Goal: Task Accomplishment & Management: Manage account settings

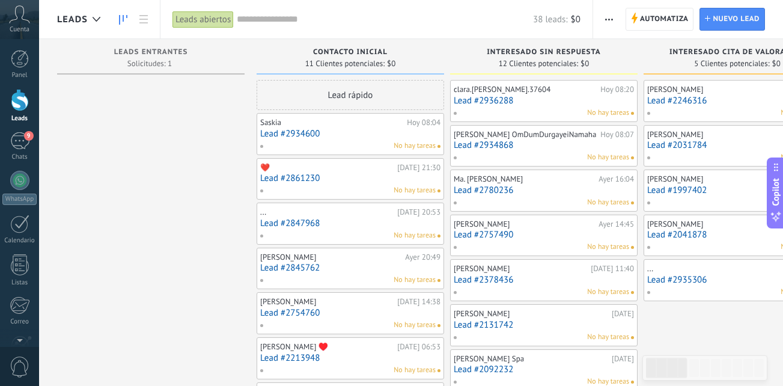
scroll to position [18, 0]
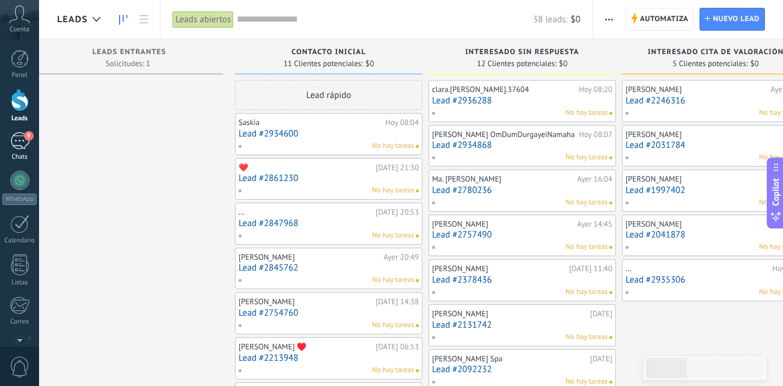
click at [19, 139] on div "9" at bounding box center [19, 140] width 19 height 17
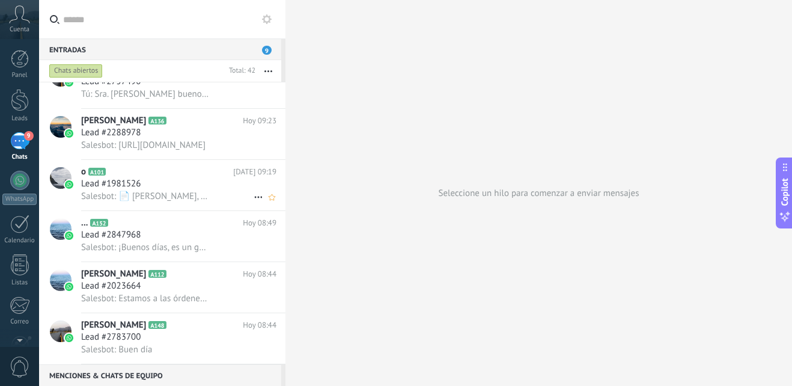
scroll to position [466, 0]
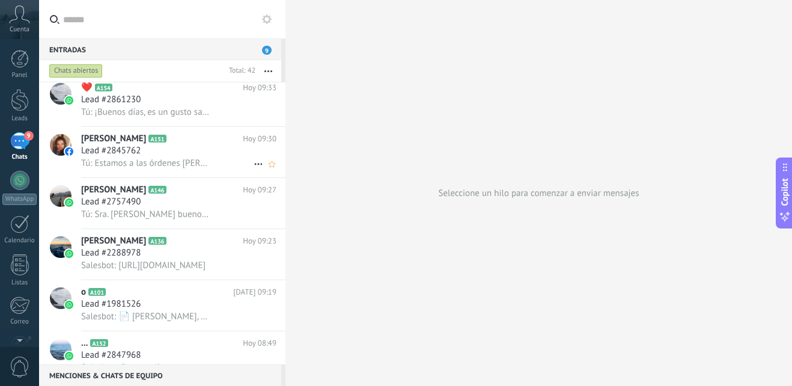
click at [191, 155] on div "Lead #2845762" at bounding box center [178, 151] width 195 height 12
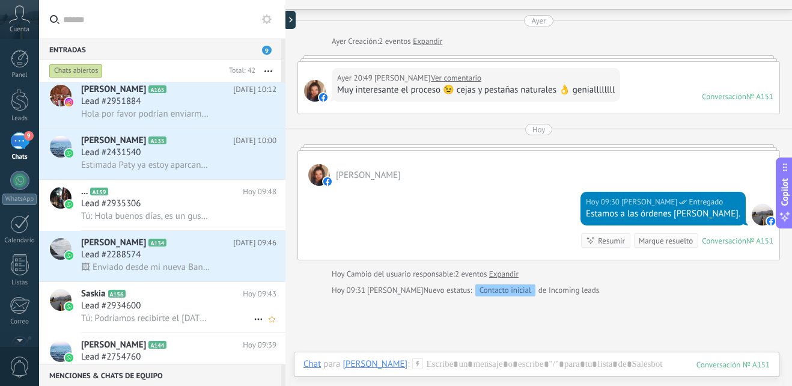
scroll to position [106, 0]
click at [198, 255] on div "Lead #2288574" at bounding box center [178, 256] width 195 height 12
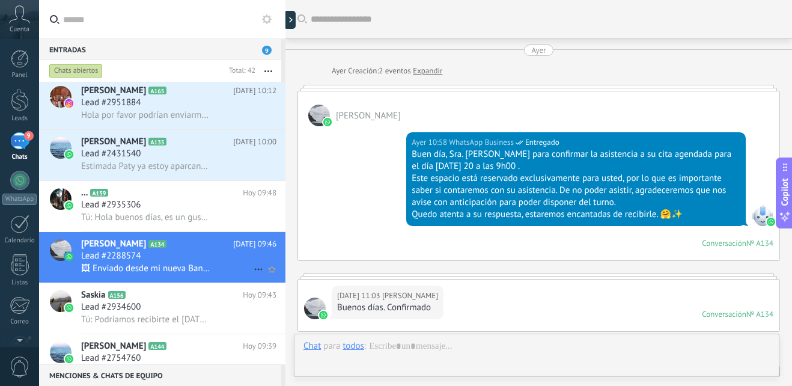
scroll to position [525, 0]
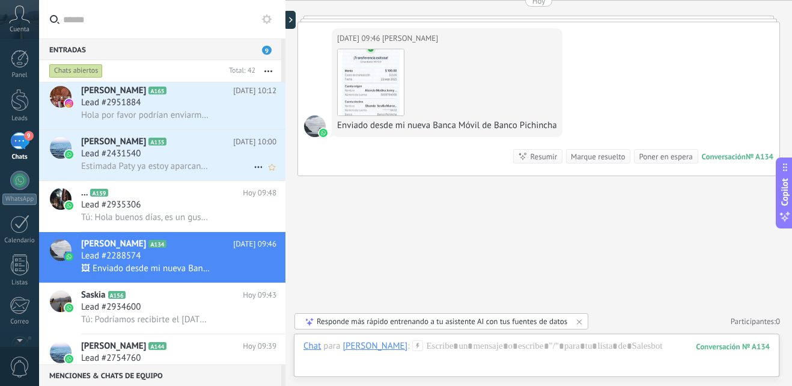
click at [201, 150] on div "Lead #2431540" at bounding box center [178, 154] width 195 height 12
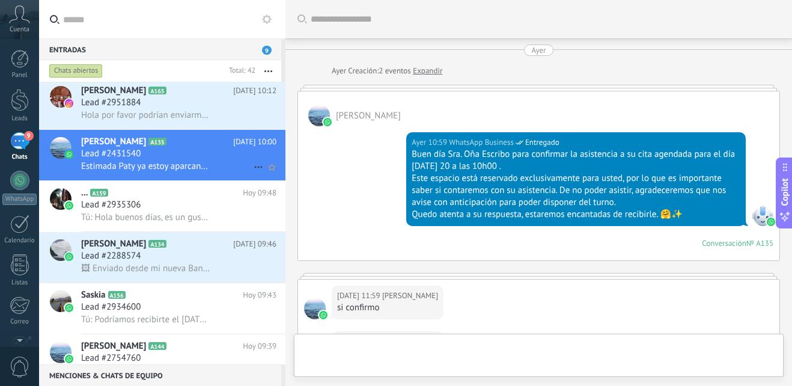
scroll to position [493, 0]
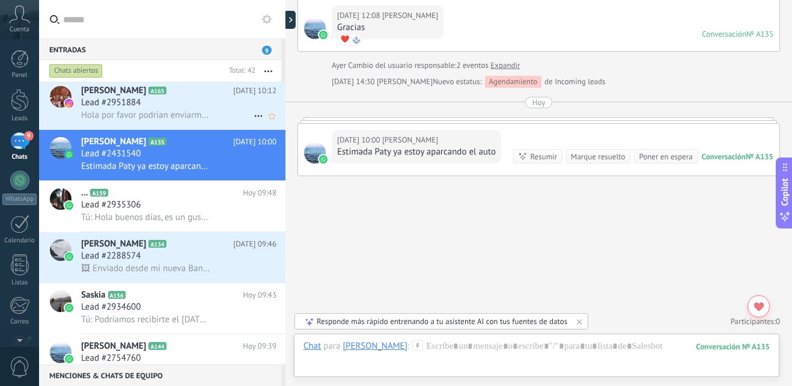
click at [198, 99] on div "Lead #2951884" at bounding box center [178, 103] width 195 height 12
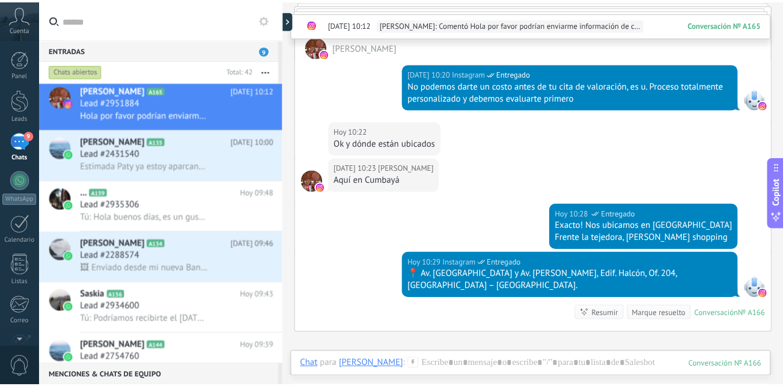
scroll to position [671, 0]
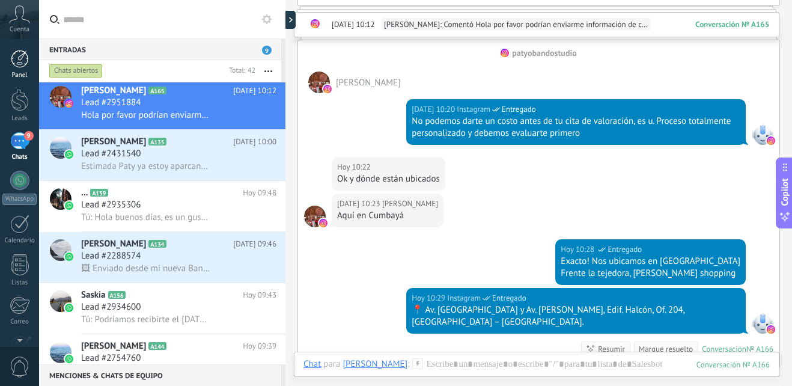
click at [16, 69] on link "Panel" at bounding box center [19, 64] width 39 height 29
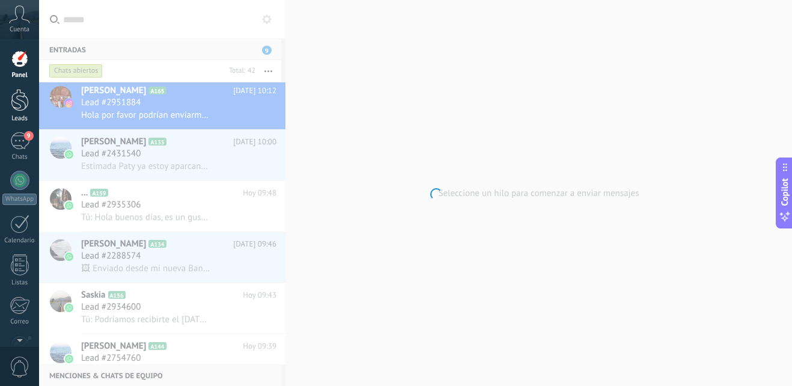
click at [26, 99] on div at bounding box center [20, 100] width 18 height 22
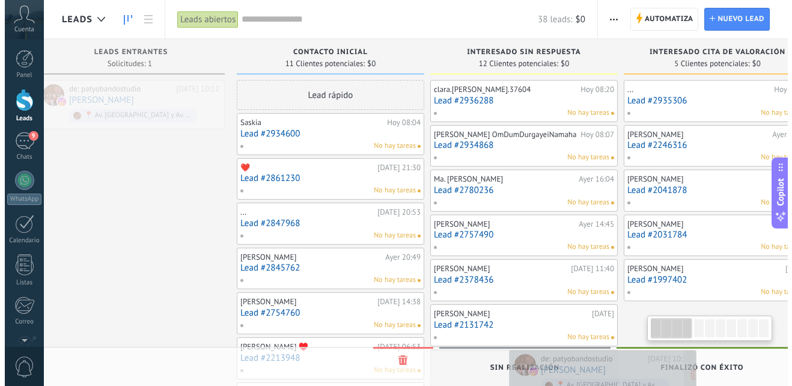
scroll to position [0, 31]
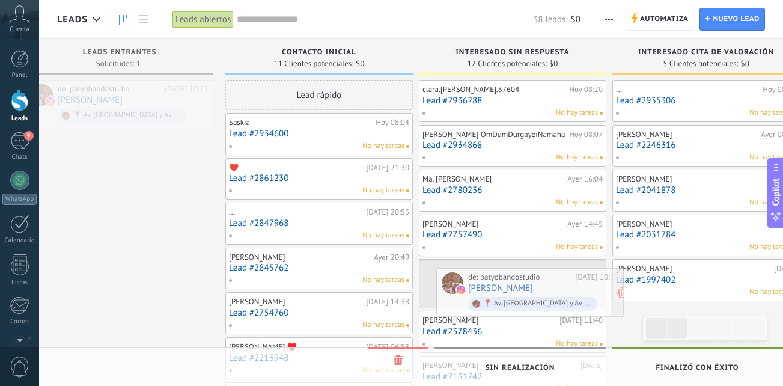
drag, startPoint x: 144, startPoint y: 91, endPoint x: 523, endPoint y: 279, distance: 423.3
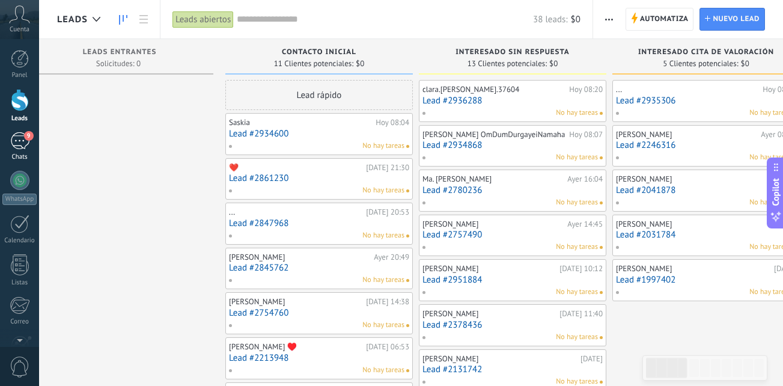
click at [13, 146] on div "9" at bounding box center [19, 140] width 19 height 17
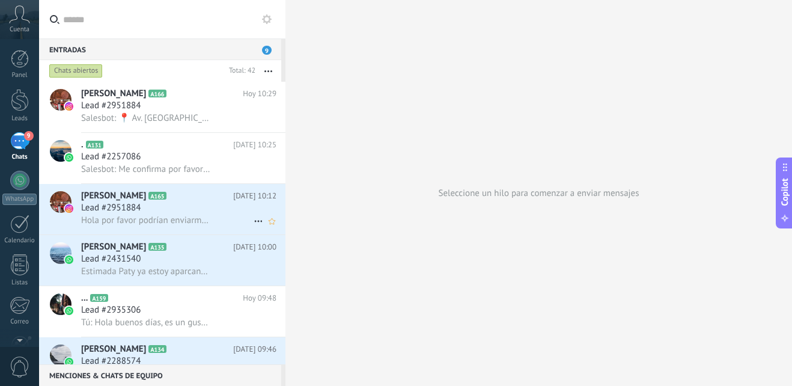
click at [193, 192] on h2 "[PERSON_NAME] A165" at bounding box center [157, 196] width 152 height 12
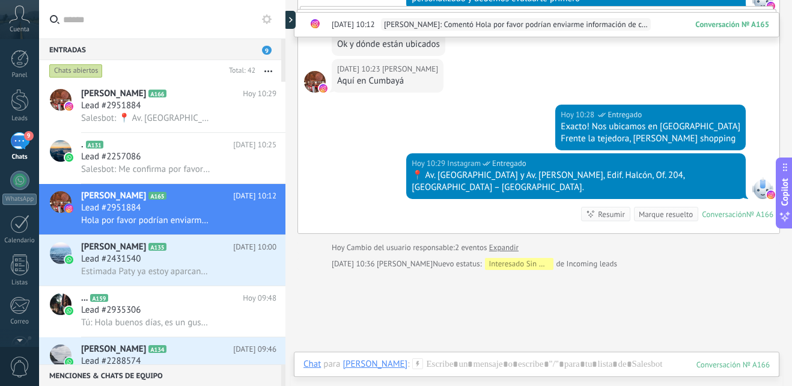
scroll to position [819, 0]
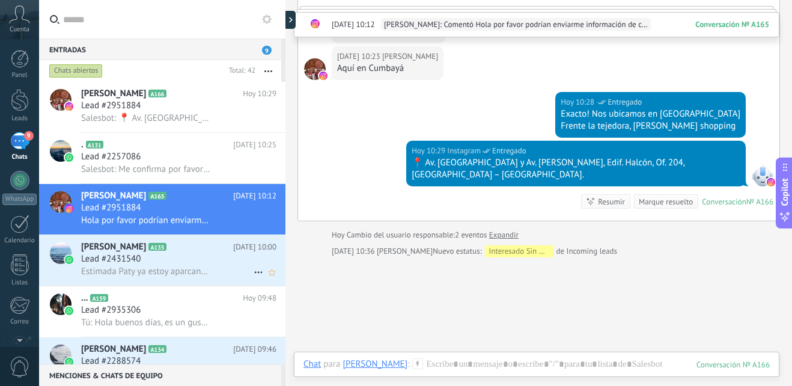
click at [221, 255] on div "Lead #2431540" at bounding box center [178, 259] width 195 height 12
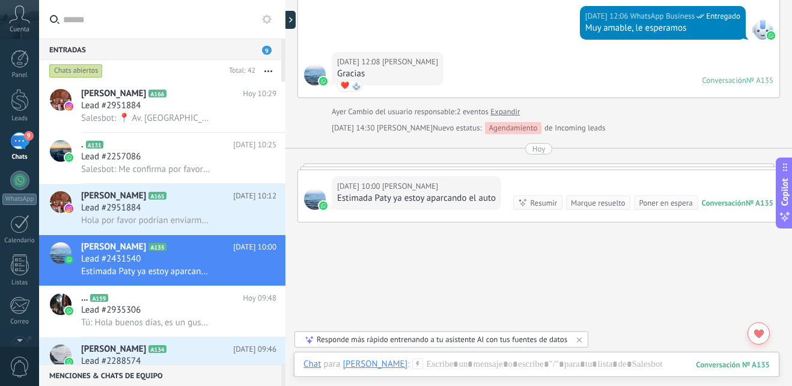
scroll to position [493, 0]
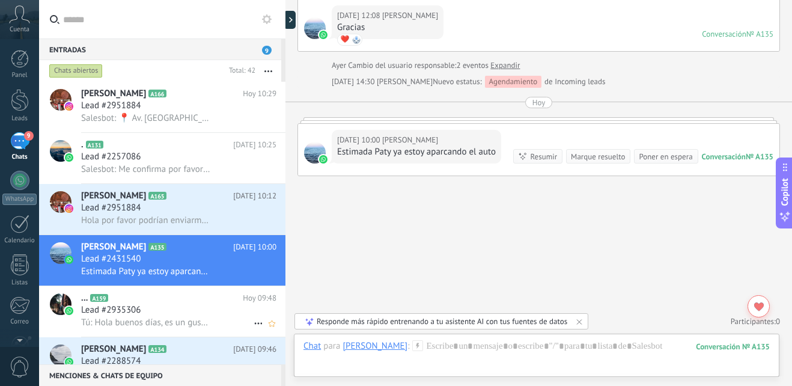
click at [166, 299] on h2 "... A159" at bounding box center [162, 298] width 162 height 12
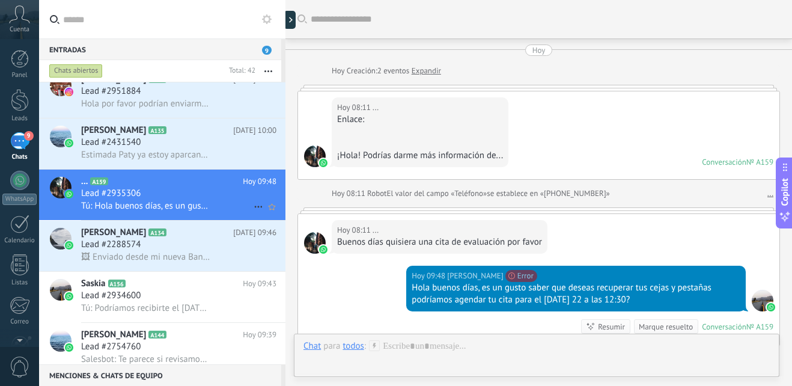
scroll to position [121, 0]
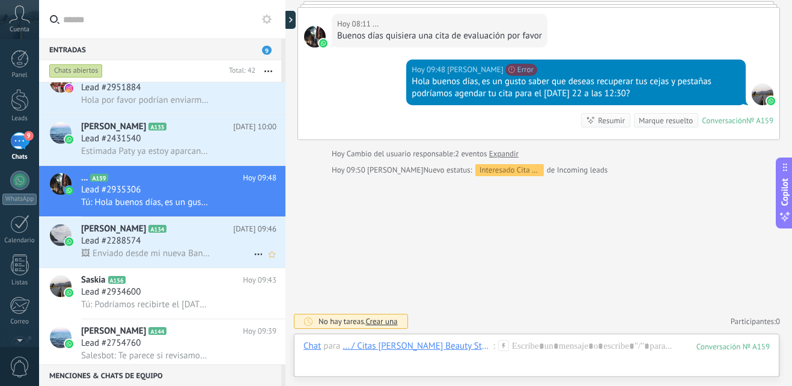
click at [170, 246] on div "Lead #2288574" at bounding box center [178, 241] width 195 height 12
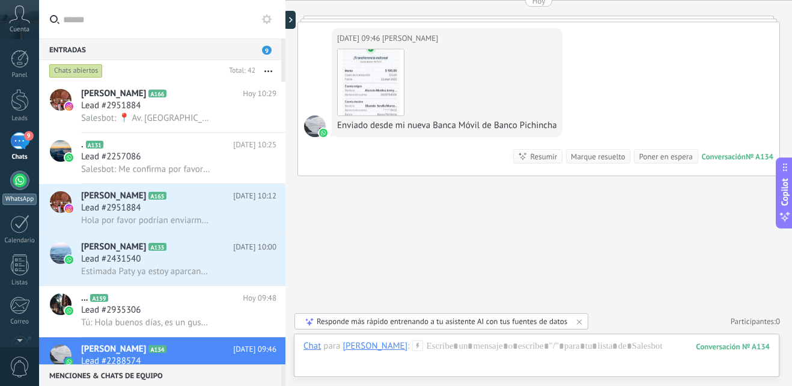
click at [22, 183] on div at bounding box center [19, 180] width 19 height 19
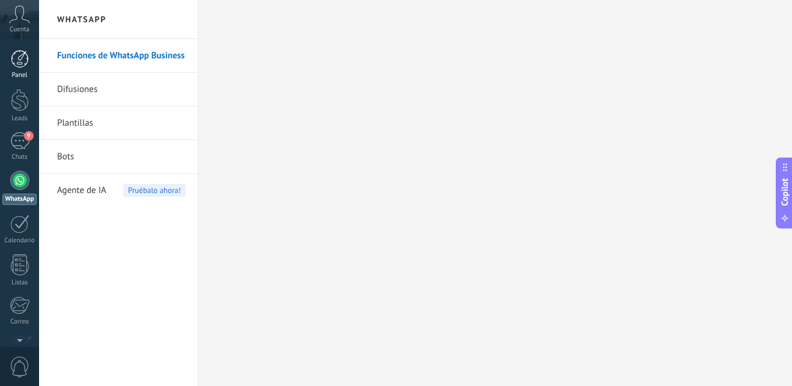
click at [22, 65] on div at bounding box center [20, 59] width 18 height 18
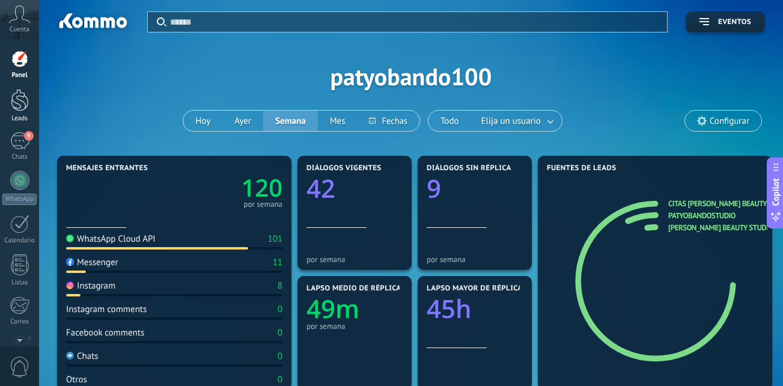
click at [23, 114] on link "Leads" at bounding box center [19, 106] width 39 height 34
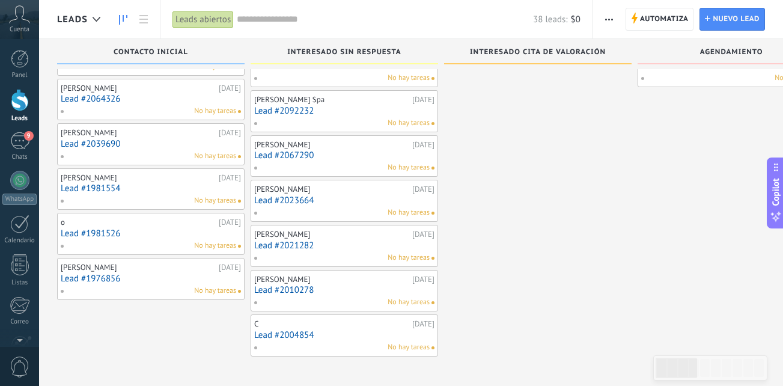
scroll to position [123, 0]
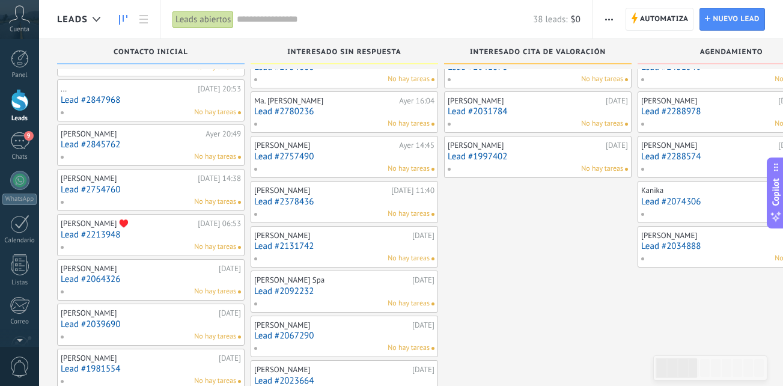
drag, startPoint x: 536, startPoint y: 340, endPoint x: 818, endPoint y: 290, distance: 286.3
click at [783, 263] on html ".abccls-1,.abccls-2{fill-rule:evenodd}.abccls-2{fill:#fff} .abfcls-1{fill:none}…" at bounding box center [391, 70] width 783 height 386
drag, startPoint x: 46, startPoint y: 288, endPoint x: 556, endPoint y: 275, distance: 510.4
click at [556, 275] on div "Leads Entrantes Solicitudes: [PHONE_NUMBER] Contacto inicial 11 Clientes potenc…" at bounding box center [411, 241] width 744 height 651
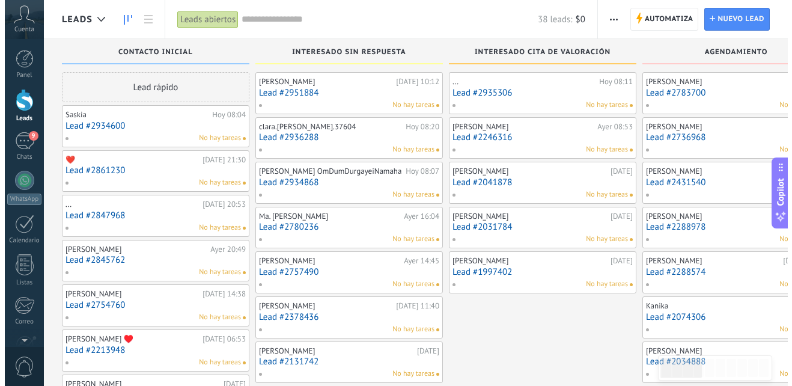
scroll to position [0, 0]
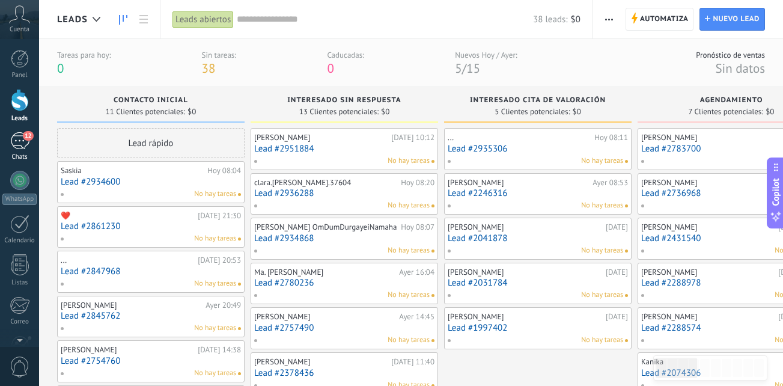
click at [20, 145] on div "12" at bounding box center [19, 140] width 19 height 17
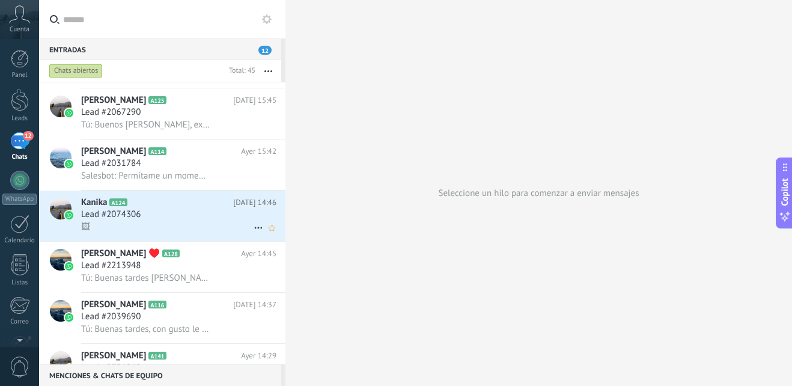
scroll to position [1211, 0]
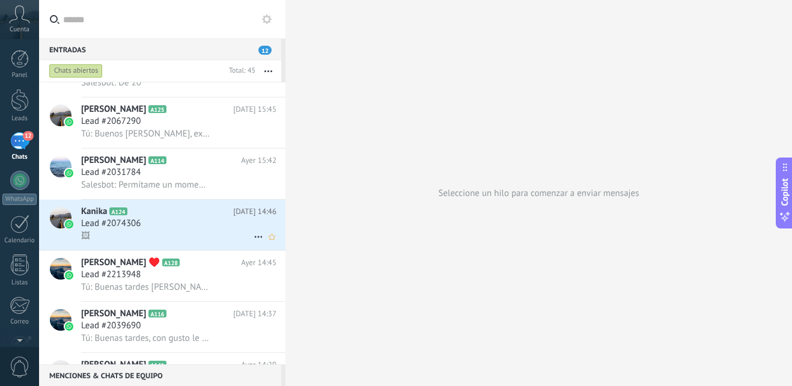
click at [177, 213] on h2 "Kanika A124" at bounding box center [157, 212] width 152 height 12
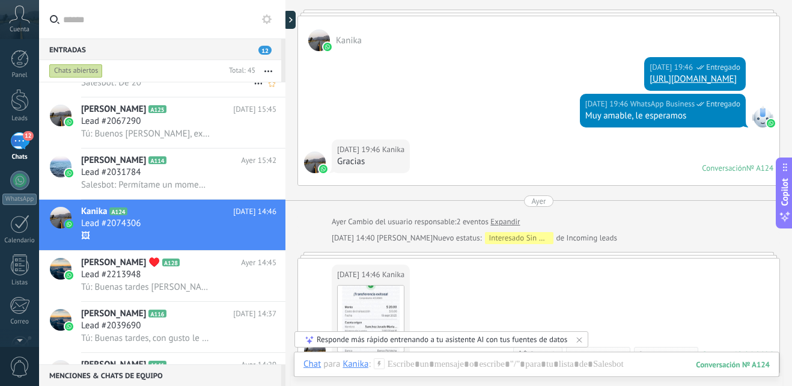
scroll to position [1031, 0]
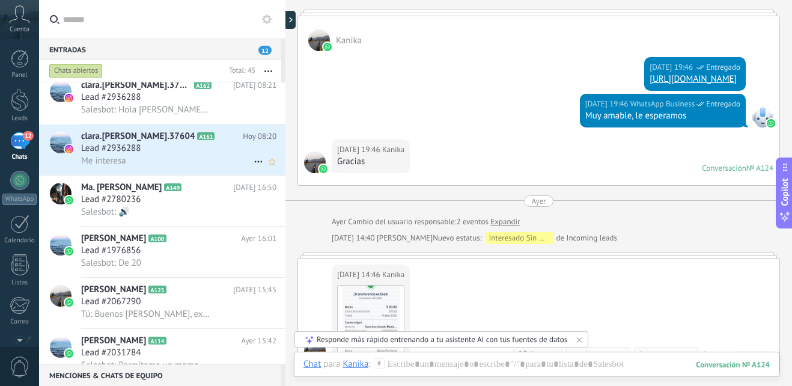
click at [200, 141] on h2 "clara.[PERSON_NAME].37604 A161" at bounding box center [162, 136] width 162 height 12
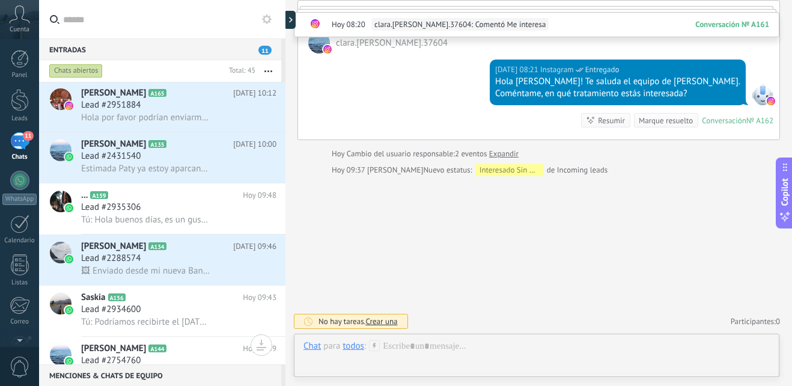
scroll to position [370, 0]
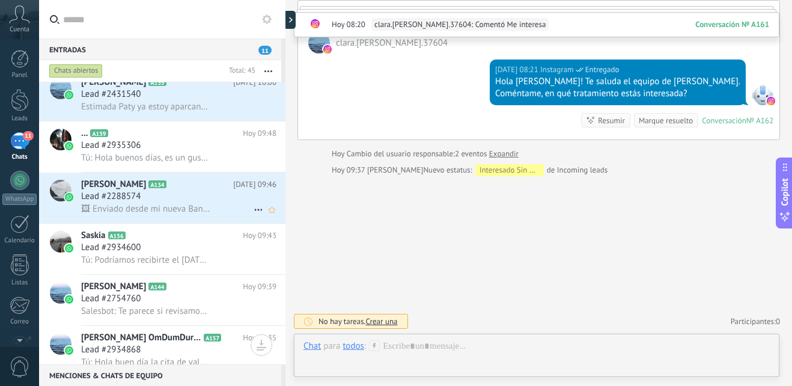
click at [216, 194] on div "Lead #2288574" at bounding box center [178, 197] width 195 height 12
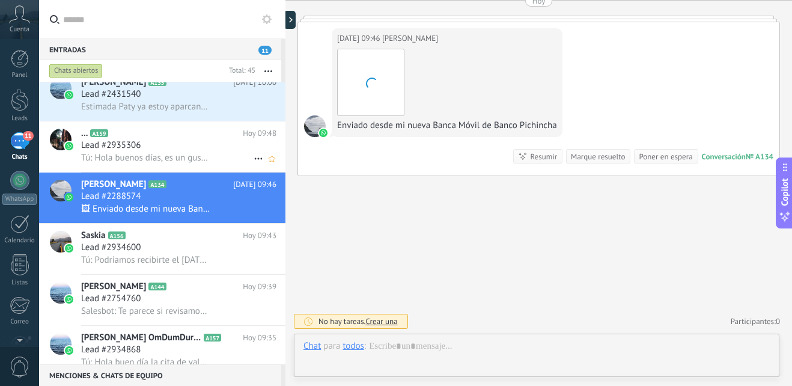
scroll to position [310, 0]
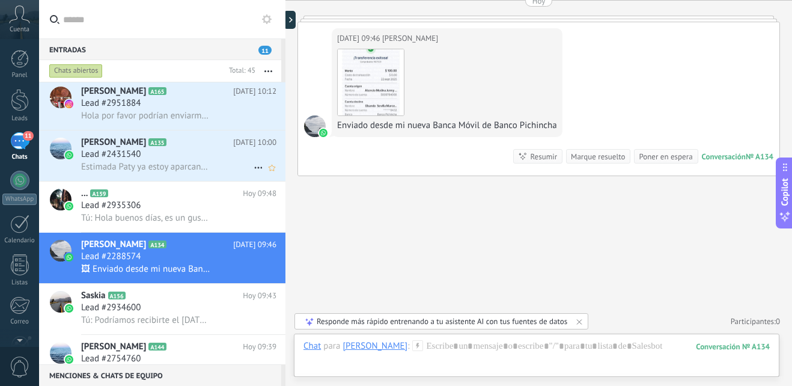
click at [213, 169] on div "Estimada Paty ya estoy aparcando el auto" at bounding box center [178, 166] width 195 height 13
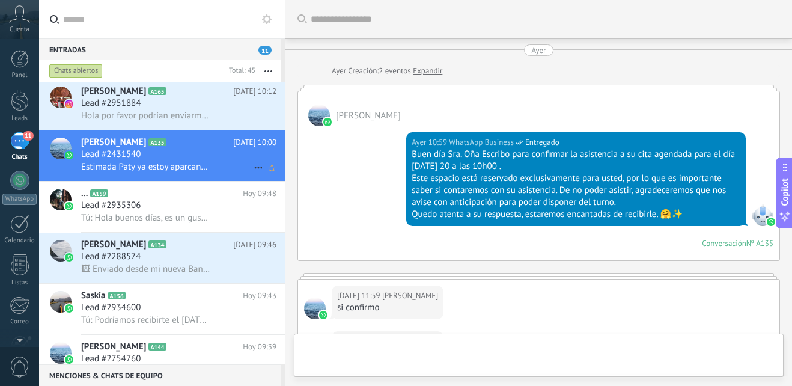
scroll to position [493, 0]
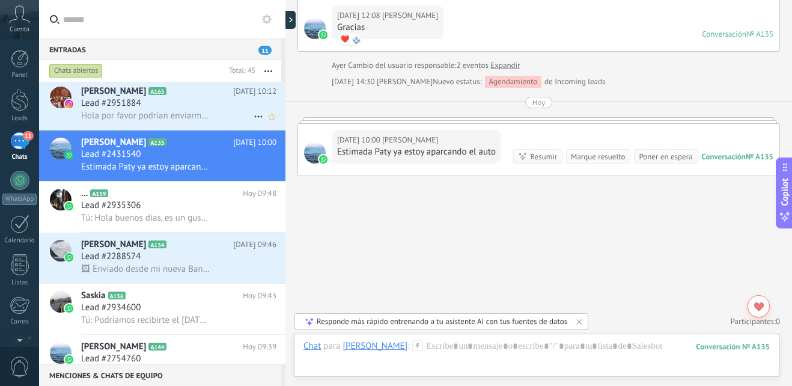
click at [192, 115] on span "Hola por favor podrían enviarme información de costo de la cita para valoración…" at bounding box center [145, 115] width 129 height 11
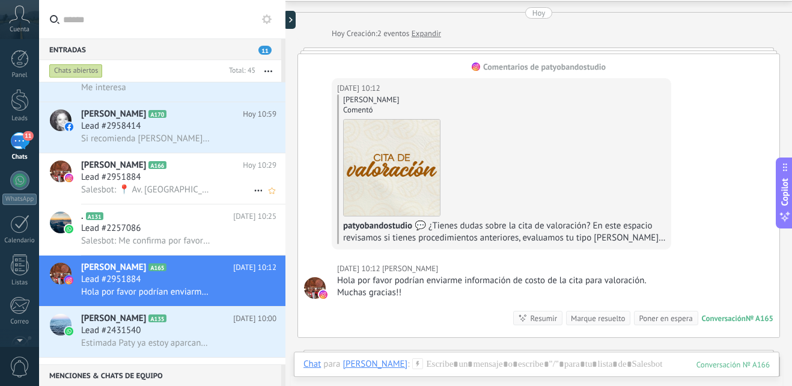
scroll to position [69, 0]
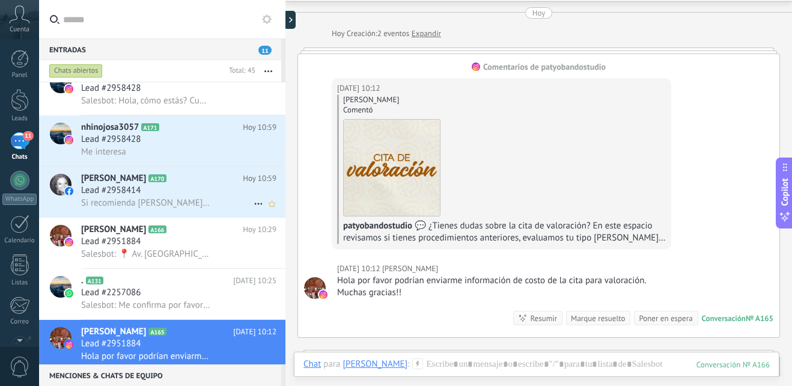
click at [170, 185] on div "Lead #2958414" at bounding box center [178, 191] width 195 height 12
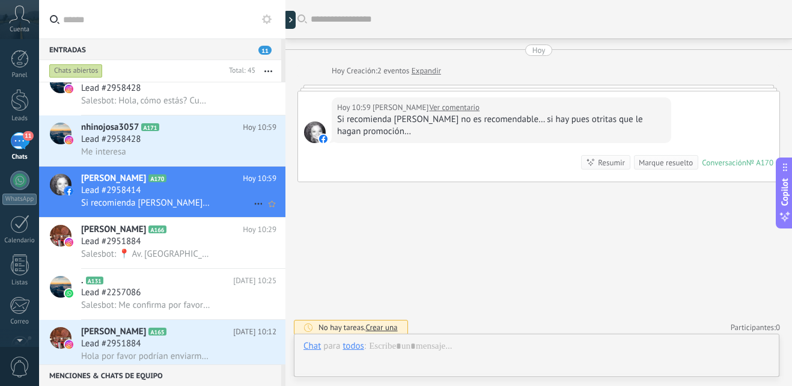
scroll to position [6, 0]
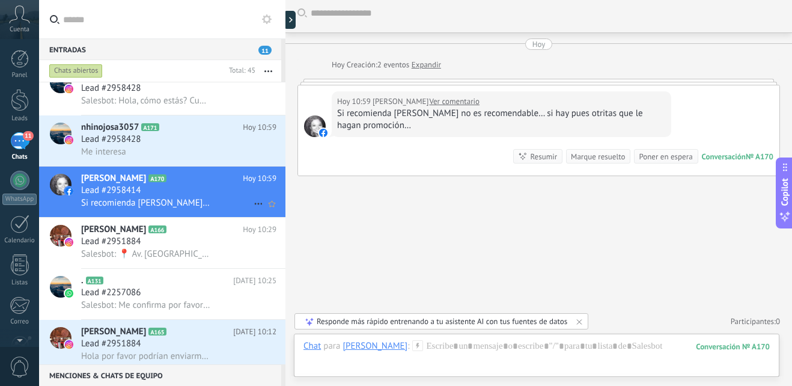
drag, startPoint x: 248, startPoint y: 199, endPoint x: 246, endPoint y: 182, distance: 16.9
click at [246, 182] on span "Hoy 10:59" at bounding box center [260, 178] width 34 height 12
drag, startPoint x: 191, startPoint y: 185, endPoint x: 596, endPoint y: 212, distance: 406.6
click at [596, 212] on div "Buscar Carga más [DATE] [DATE] Creación: 2 eventos Expandir [DATE] 10:59 [PERSO…" at bounding box center [538, 190] width 507 height 392
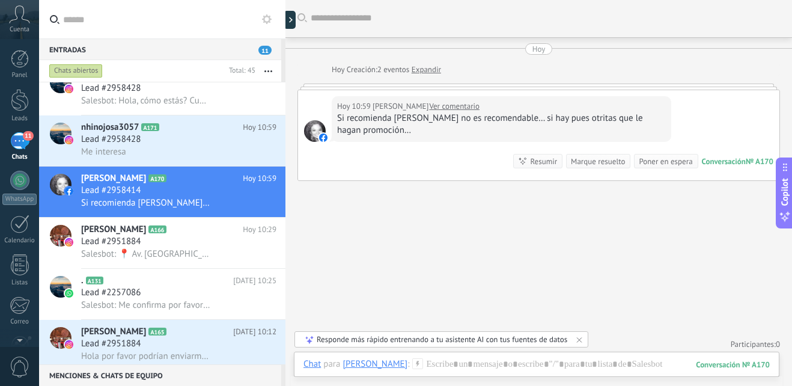
scroll to position [0, 0]
click at [224, 191] on div "Lead #2958414" at bounding box center [178, 191] width 195 height 12
click at [14, 59] on div at bounding box center [20, 59] width 18 height 18
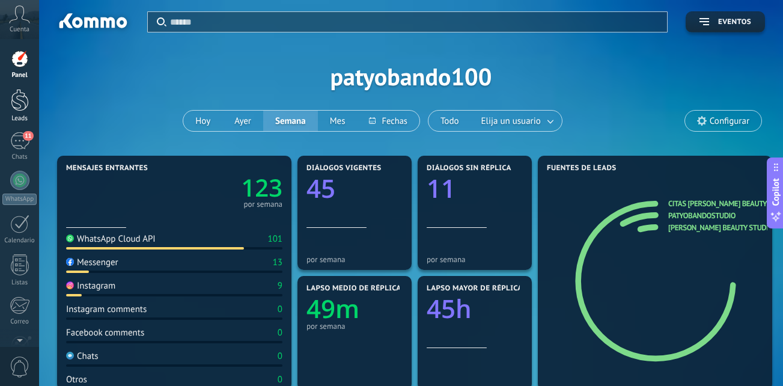
click at [22, 102] on div at bounding box center [20, 100] width 18 height 22
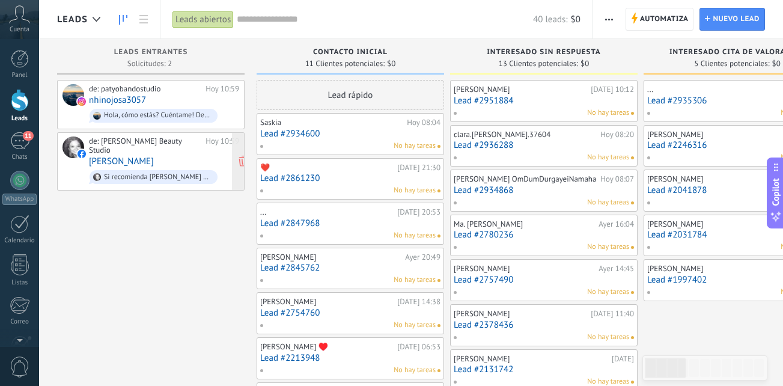
click at [152, 168] on span "Si recomienda [PERSON_NAME] no es recomendable… si hay pues otritas que le haga…" at bounding box center [164, 177] width 150 height 19
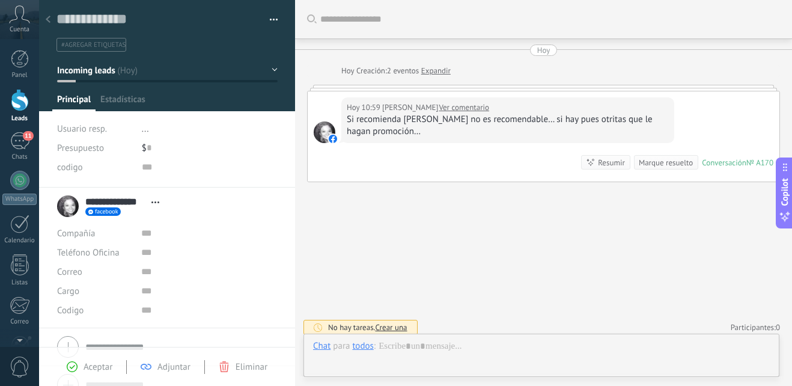
scroll to position [6, 0]
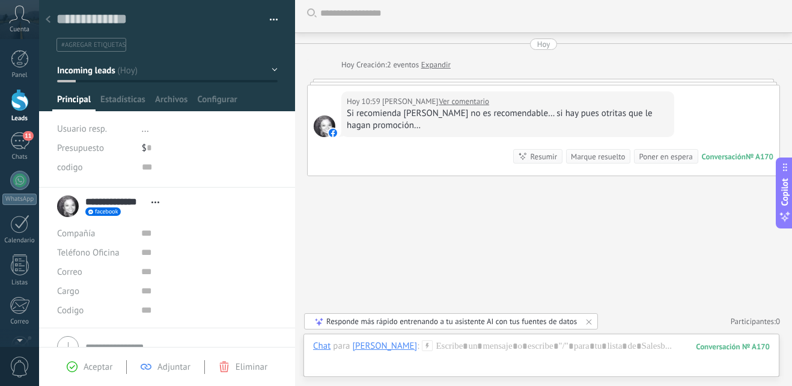
click at [221, 379] on div "Aceptar Adjuntar Eliminar" at bounding box center [167, 366] width 256 height 39
click at [216, 372] on div "Aceptar Adjuntar Eliminar" at bounding box center [167, 367] width 228 height 14
click at [231, 369] on div "Eliminar" at bounding box center [243, 366] width 49 height 11
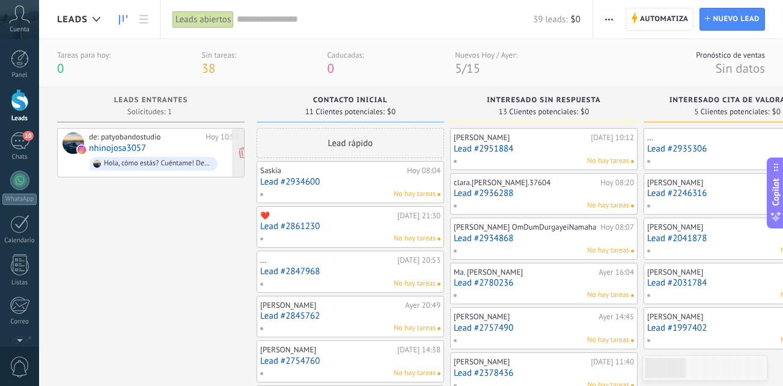
click at [124, 150] on link "nhinojosa3057" at bounding box center [117, 148] width 57 height 10
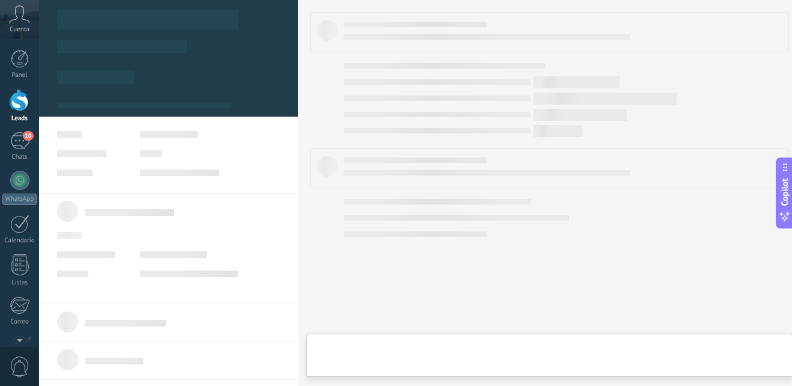
type textarea "**********"
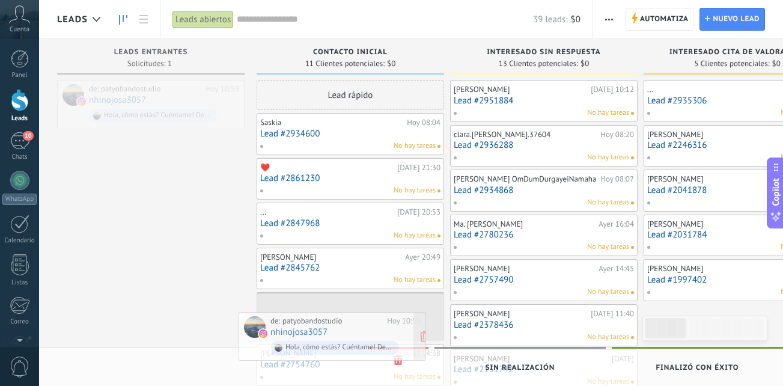
drag, startPoint x: 207, startPoint y: 97, endPoint x: 389, endPoint y: 329, distance: 294.6
